Goal: Task Accomplishment & Management: Use online tool/utility

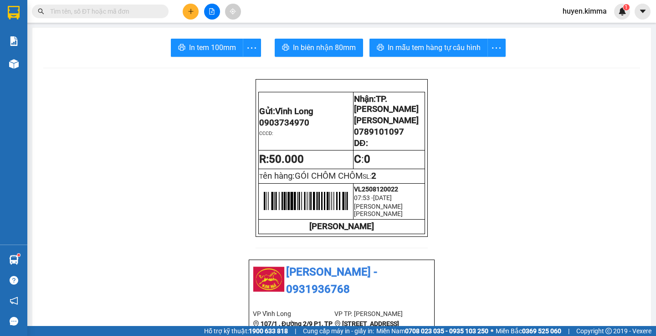
click at [146, 11] on input "text" at bounding box center [103, 11] width 107 height 10
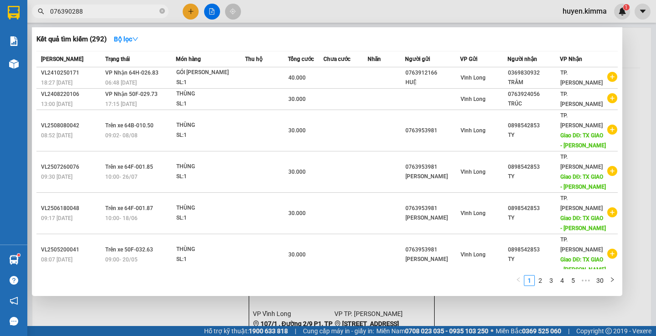
type input "0763902882"
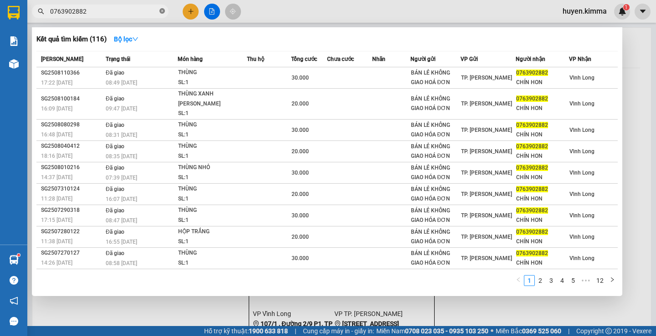
click at [161, 9] on icon "close-circle" at bounding box center [161, 10] width 5 height 5
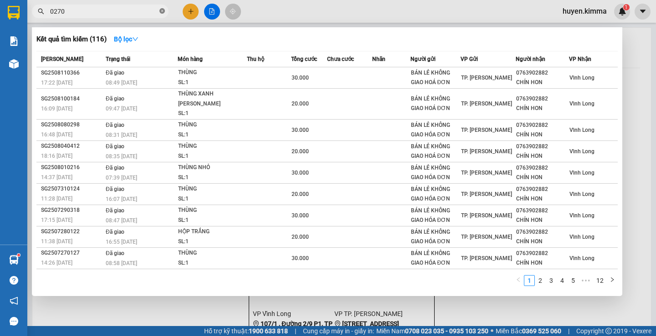
type input "02703"
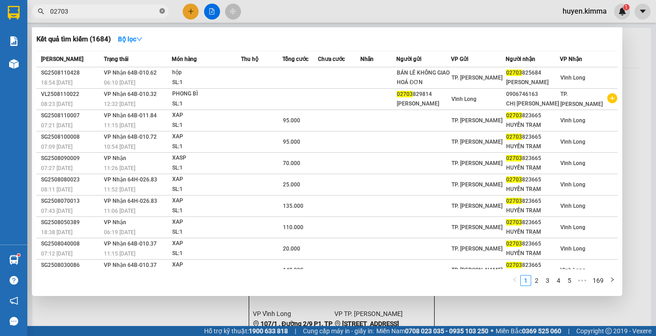
click at [159, 13] on icon "close-circle" at bounding box center [161, 10] width 5 height 5
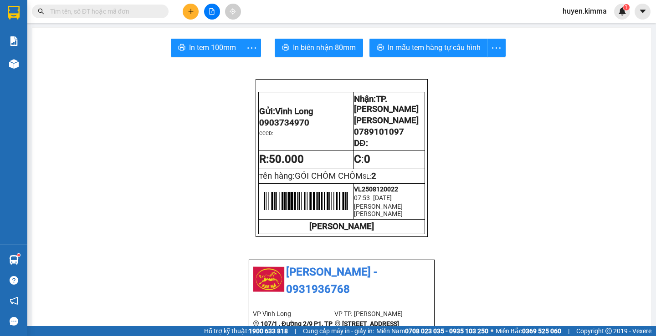
click at [113, 12] on input "text" at bounding box center [103, 11] width 107 height 10
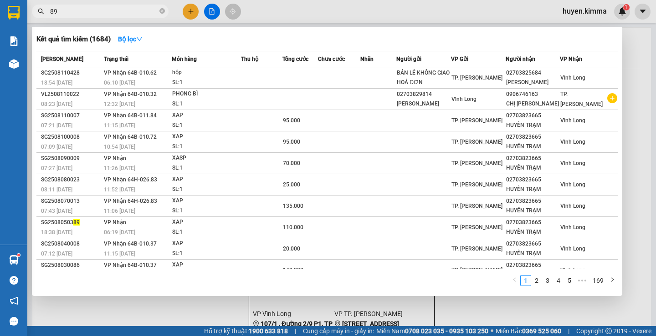
type input "892"
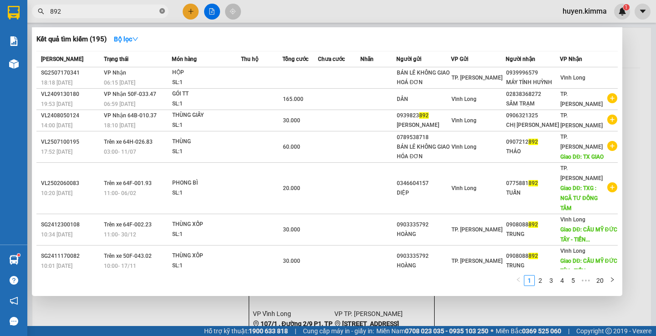
click at [162, 11] on icon "close-circle" at bounding box center [161, 10] width 5 height 5
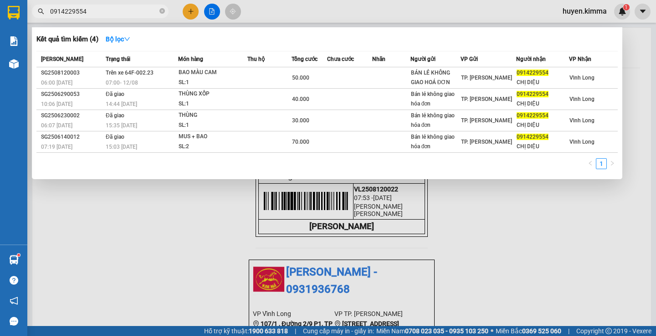
type input "0914229554"
click at [194, 238] on div at bounding box center [328, 168] width 656 height 336
